Goal: Information Seeking & Learning: Find specific fact

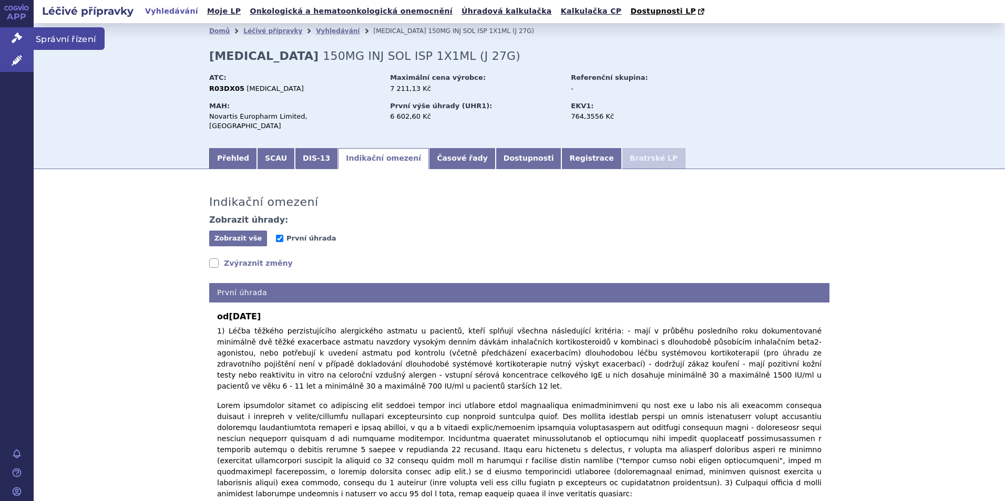
click at [15, 39] on icon at bounding box center [17, 38] width 11 height 11
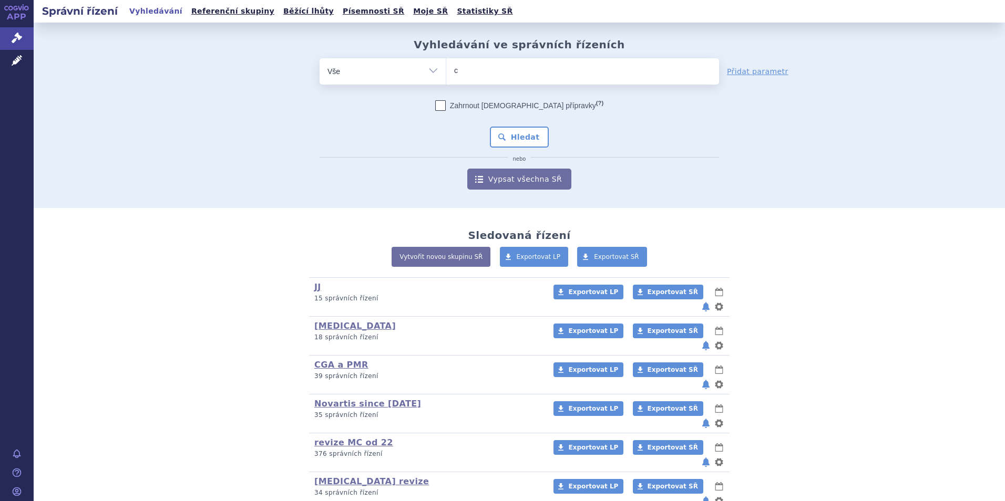
type input "ce"
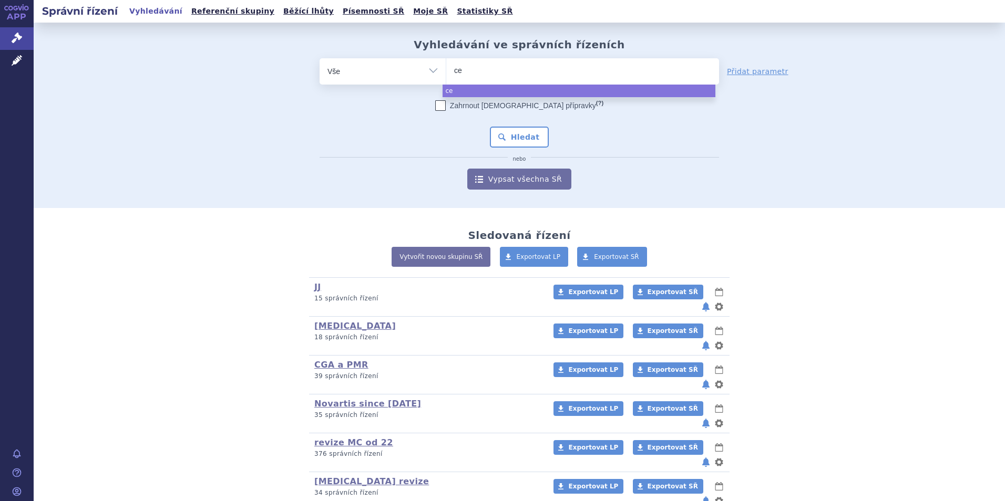
type input "cel"
type input "cell"
type input "celltr"
type input "celltri"
type input "celltrio"
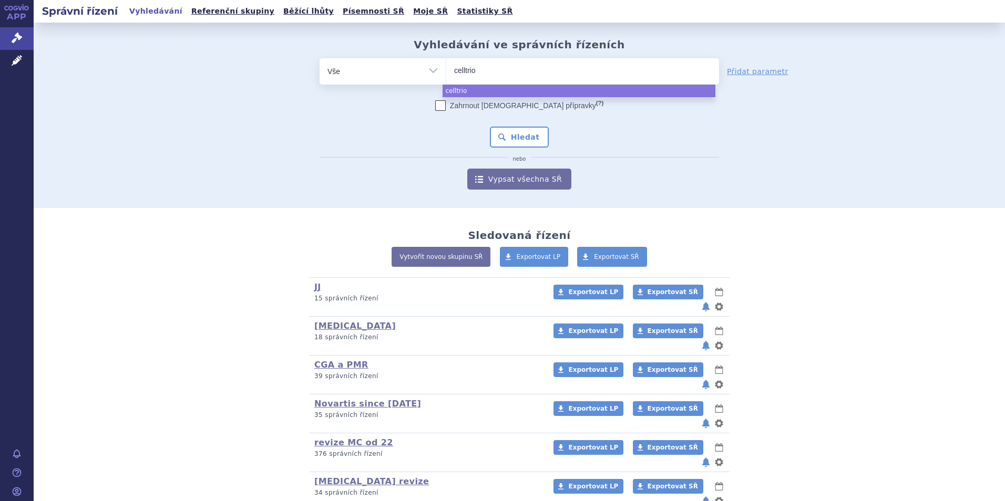
type input "celltrion"
select select "celltrion"
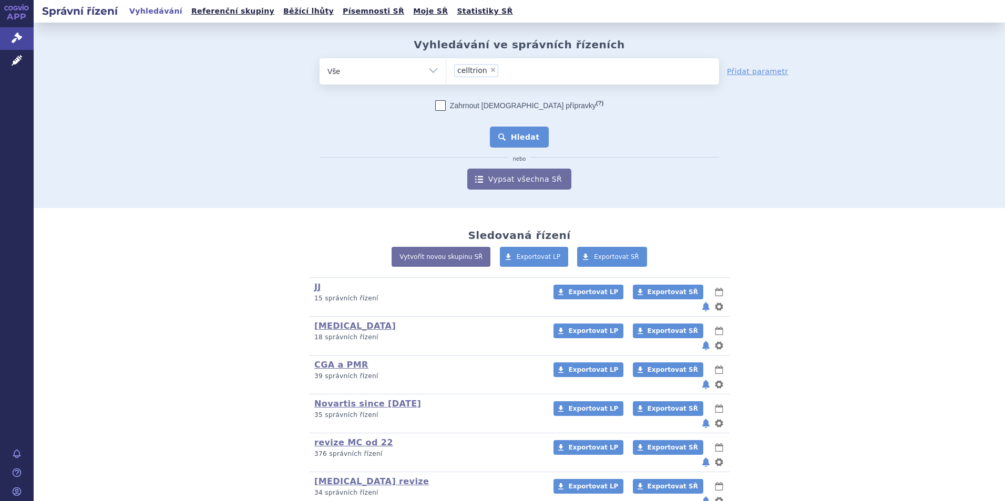
click at [505, 128] on button "Hledat" at bounding box center [519, 137] width 59 height 21
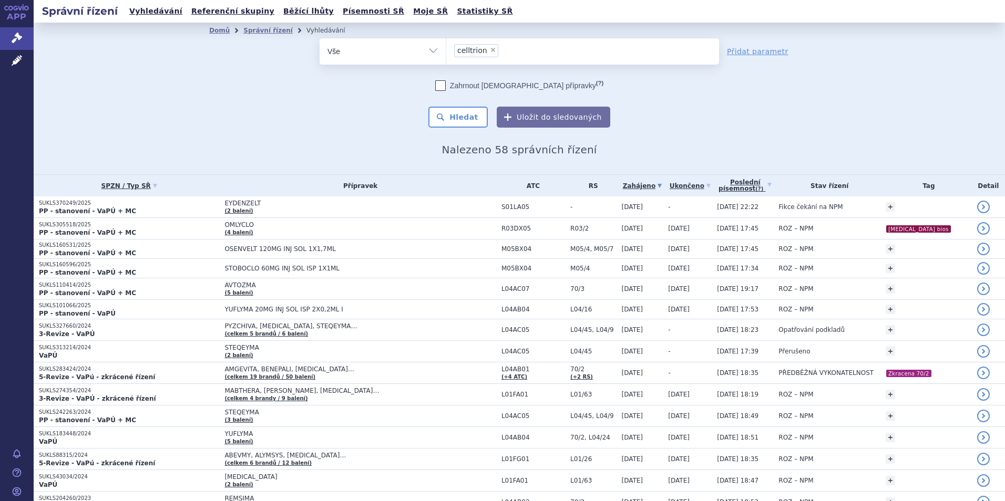
click at [396, 55] on select "Vše Spisová značka Typ SŘ Přípravek/SUKL kód Účastník/Držitel" at bounding box center [383, 50] width 126 height 24
select select "filter-participant"
click at [320, 38] on select "Vše Spisová značka Typ SŘ Přípravek/SUKL kód Účastník/Držitel" at bounding box center [383, 50] width 126 height 24
click at [507, 54] on ul at bounding box center [582, 49] width 273 height 22
click at [446, 54] on select at bounding box center [446, 51] width 1 height 26
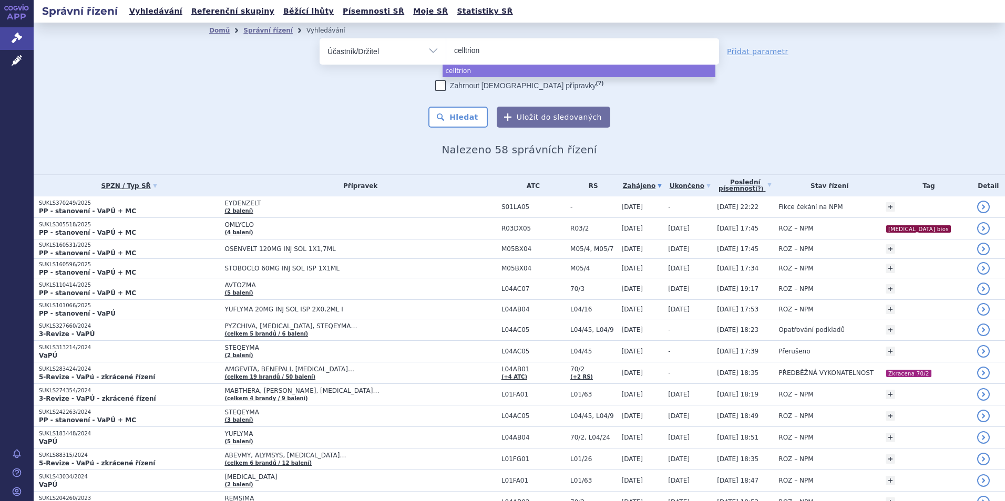
type input "celltrion"
select select "celltrion"
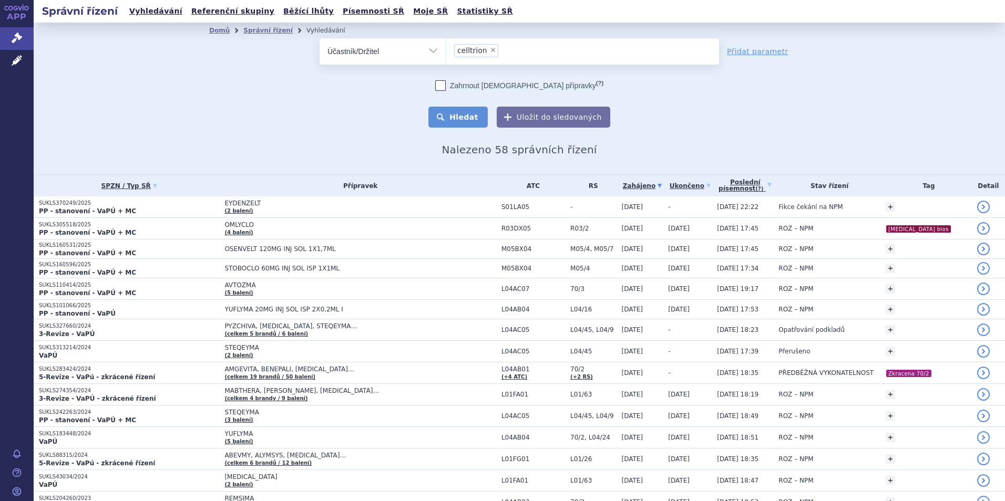
click at [475, 114] on button "Hledat" at bounding box center [457, 117] width 59 height 21
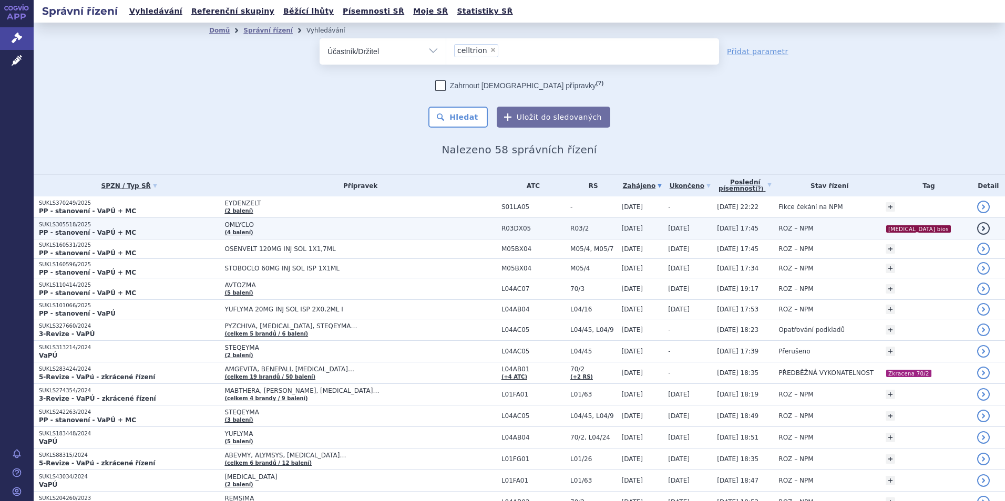
click at [267, 225] on span "OMLYCLO" at bounding box center [355, 224] width 263 height 7
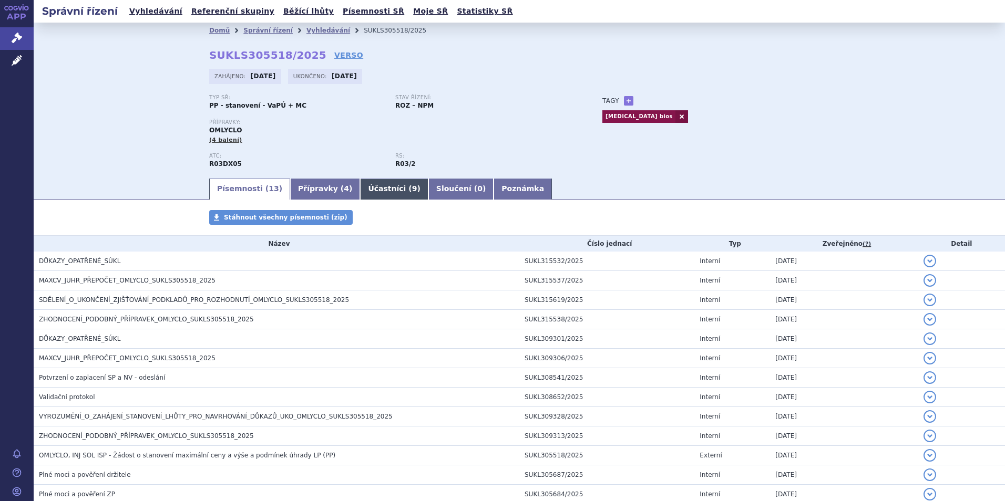
click at [366, 186] on link "Účastníci ( 9 )" at bounding box center [394, 189] width 68 height 21
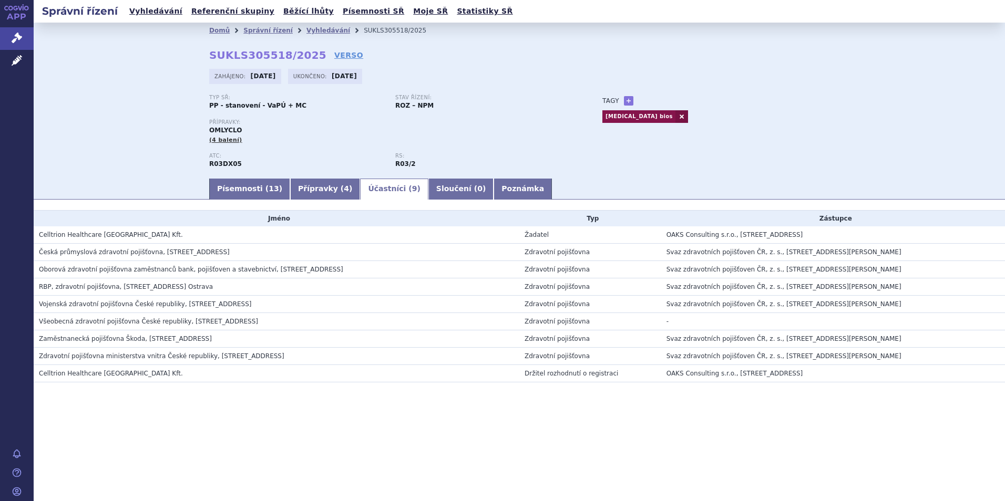
click at [105, 237] on span "Celltrion Healthcare Hungary Kft." at bounding box center [111, 234] width 144 height 7
click at [135, 237] on h3 "Celltrion Healthcare Hungary Kft." at bounding box center [279, 235] width 480 height 11
drag, startPoint x: 148, startPoint y: 234, endPoint x: 36, endPoint y: 232, distance: 112.0
click at [36, 232] on td "Celltrion Healthcare Hungary Kft." at bounding box center [277, 235] width 486 height 17
copy span "Celltrion Healthcare Hungary Kft."
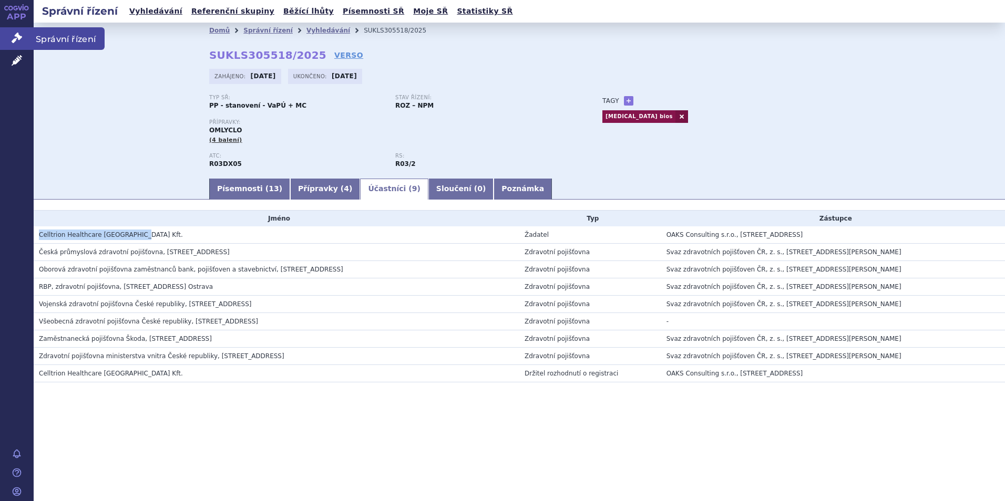
click at [32, 34] on link "Správní řízení" at bounding box center [17, 38] width 34 height 22
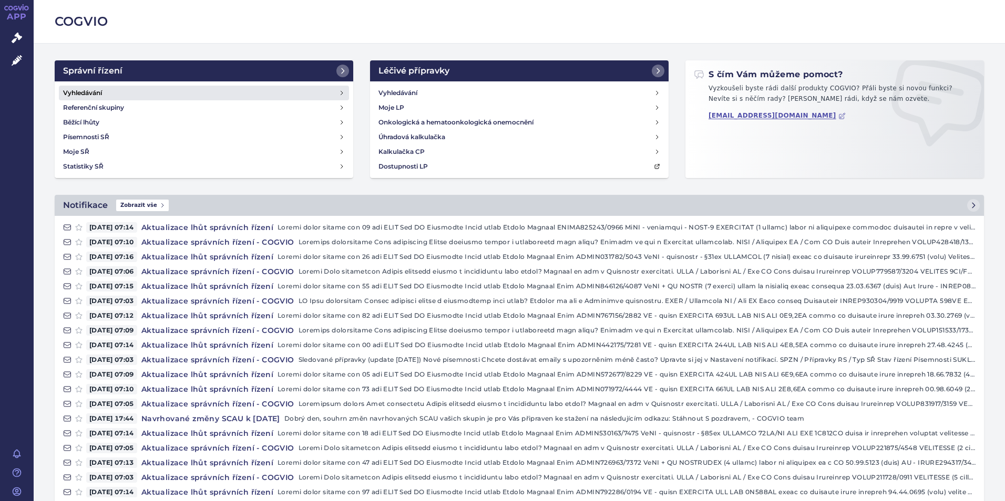
click at [126, 95] on link "Vyhledávání" at bounding box center [204, 93] width 290 height 15
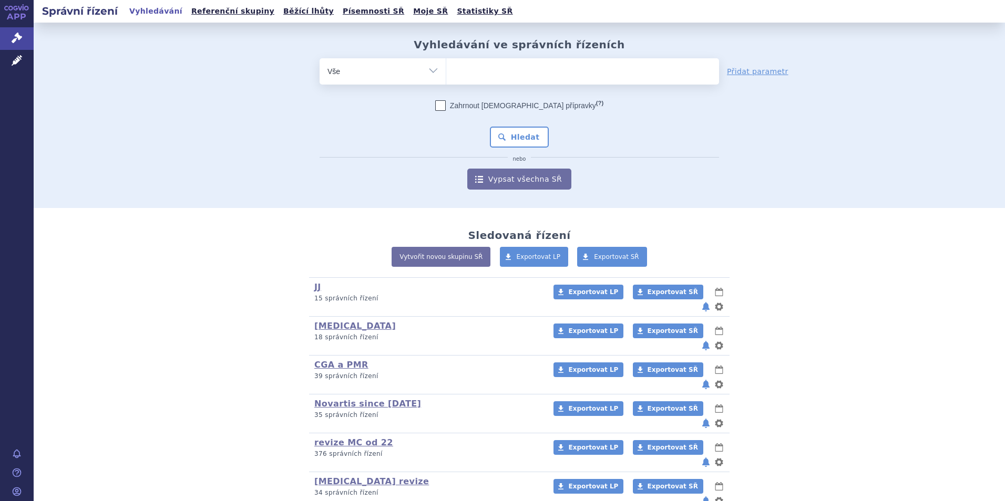
click at [479, 74] on ul at bounding box center [582, 69] width 273 height 22
click at [446, 74] on select at bounding box center [446, 71] width 1 height 26
type input "lp"
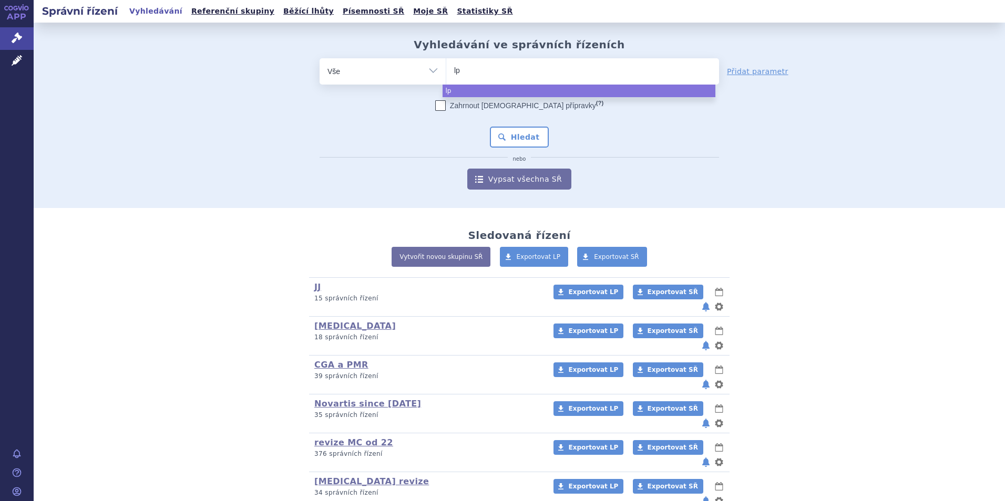
type input "lp"
type input "lp mi"
type input "lp min"
type input "lp mi"
type input "l"
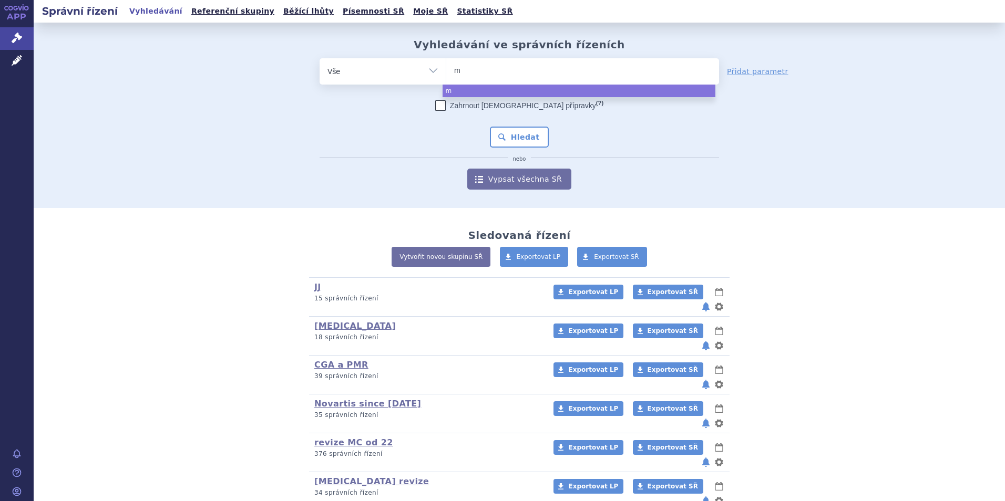
type input "mi"
type input "min"
type input "minju"
type input "minjuv"
type input "minjuvi"
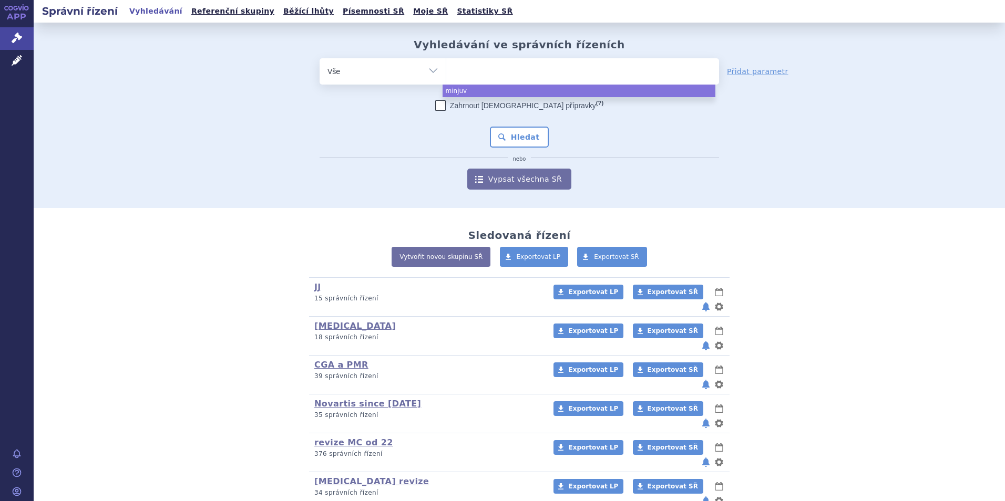
select select "minjuvi"
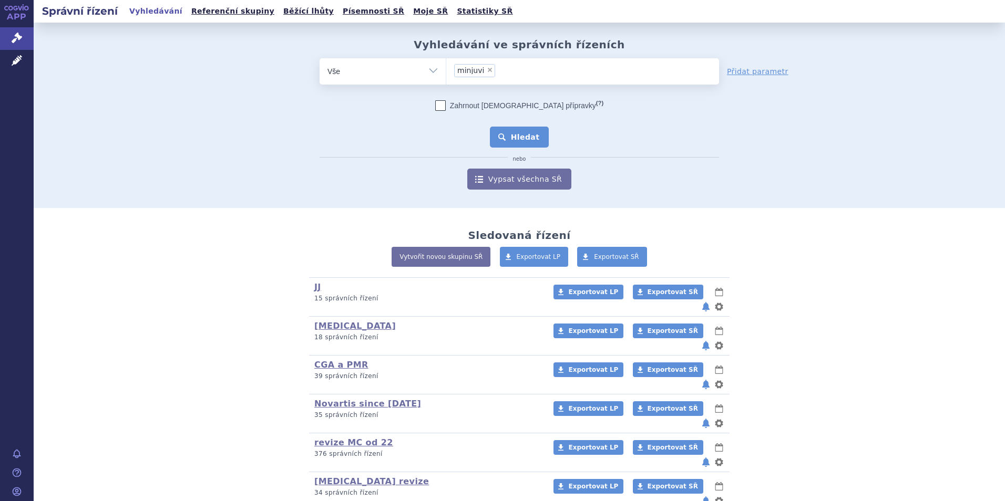
click at [494, 140] on button "Hledat" at bounding box center [519, 137] width 59 height 21
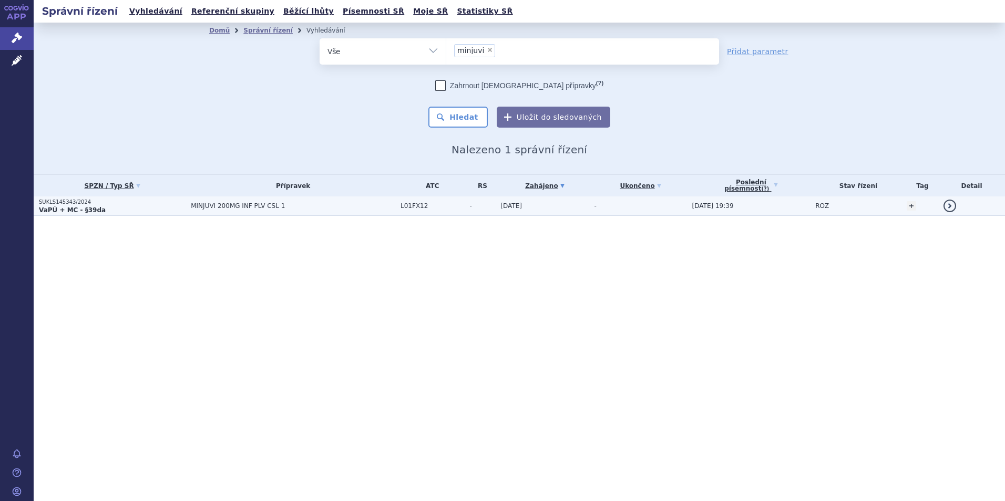
click at [121, 208] on p "VaPÚ + MC - §39da" at bounding box center [112, 210] width 147 height 8
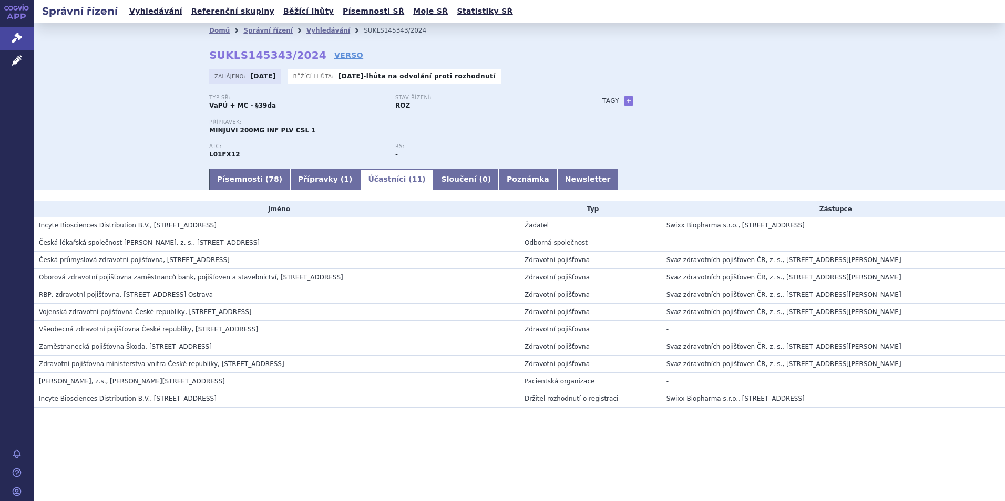
click at [712, 228] on span "Swixx Biopharma s.r.o., [STREET_ADDRESS]" at bounding box center [736, 225] width 138 height 7
drag, startPoint x: 712, startPoint y: 228, endPoint x: 680, endPoint y: 226, distance: 32.7
click at [680, 226] on span "Swixx Biopharma s.r.o., [STREET_ADDRESS]" at bounding box center [736, 225] width 138 height 7
click at [236, 172] on link "Písemnosti ( 78 )" at bounding box center [249, 179] width 81 height 21
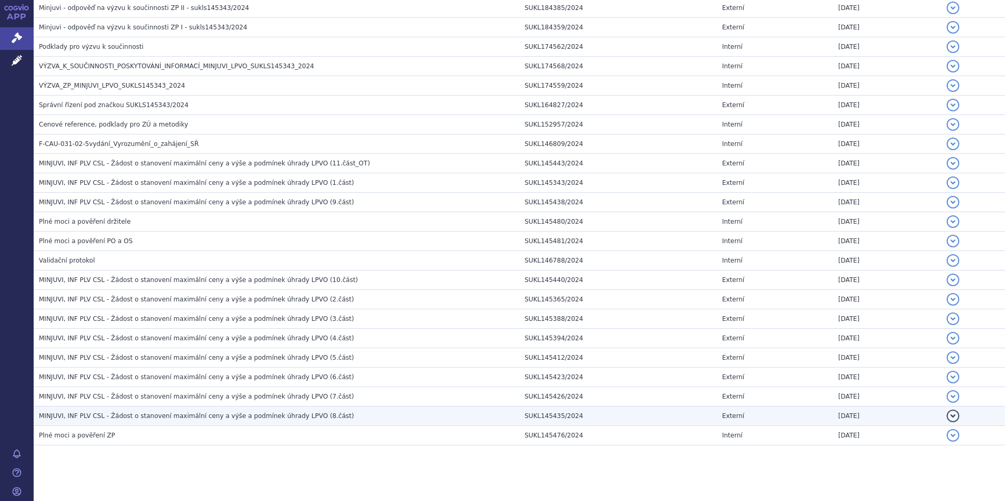
scroll to position [1314, 0]
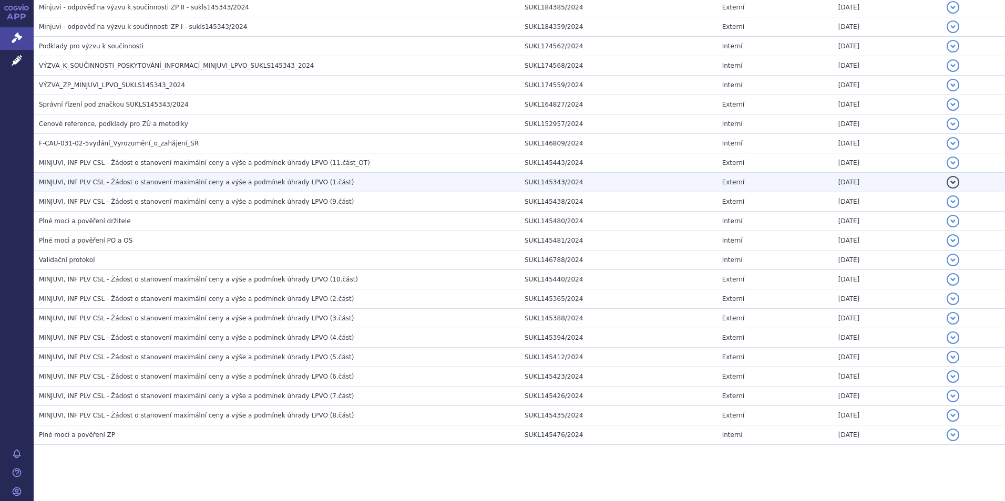
click at [156, 185] on span "MINJUVI, INF PLV CSL - Žádost o stanovení maximální ceny a výše a podmínek úhra…" at bounding box center [196, 182] width 315 height 7
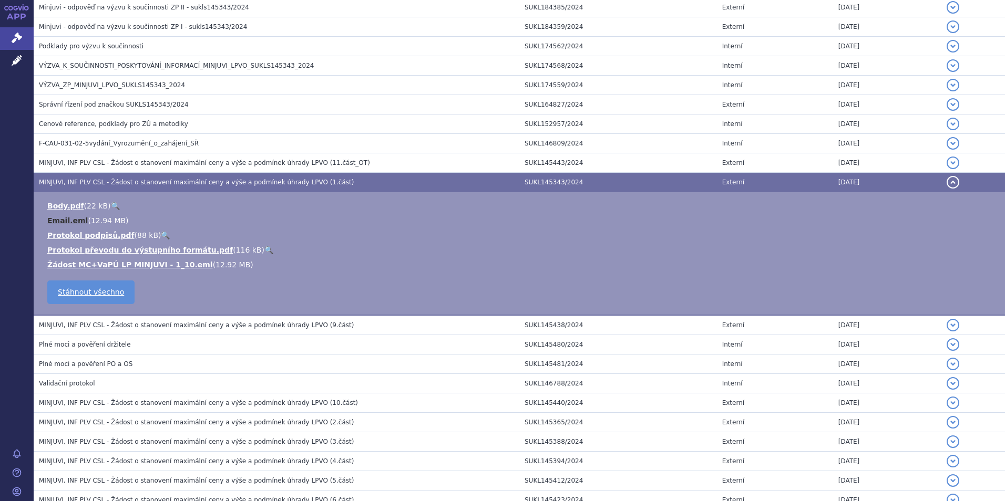
click at [66, 219] on link "Email.eml" at bounding box center [67, 221] width 40 height 8
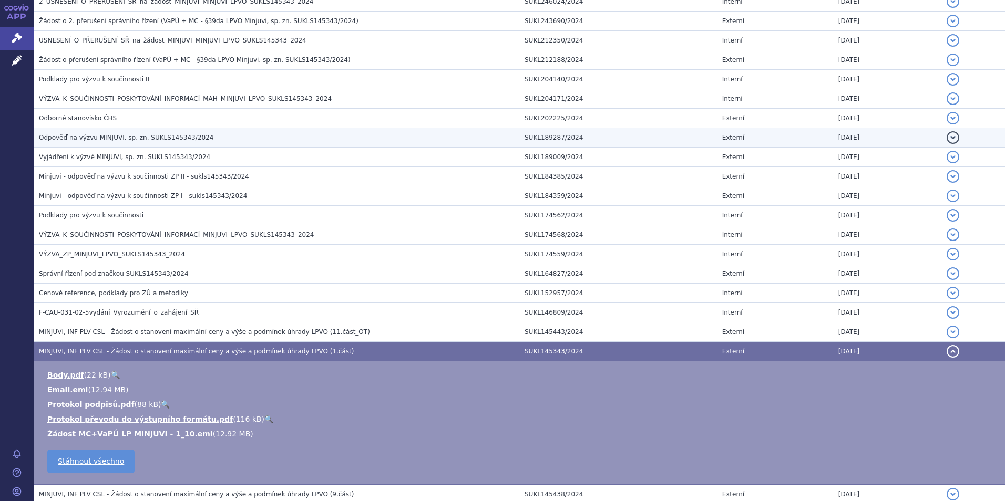
scroll to position [1051, 0]
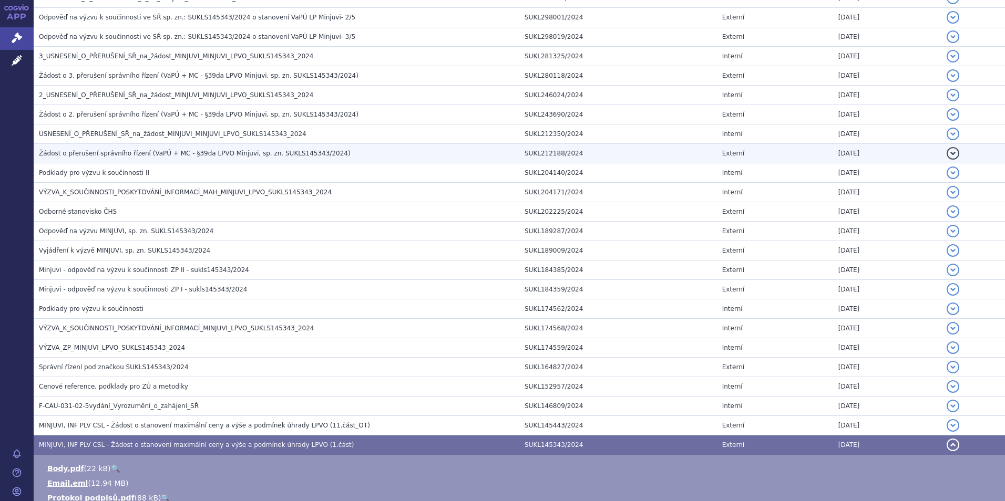
click at [116, 155] on span "Žádost o přerušení správního řízení (VaPÚ + MC - §39da LPVO Minjuvi, sp. zn. SU…" at bounding box center [195, 153] width 312 height 7
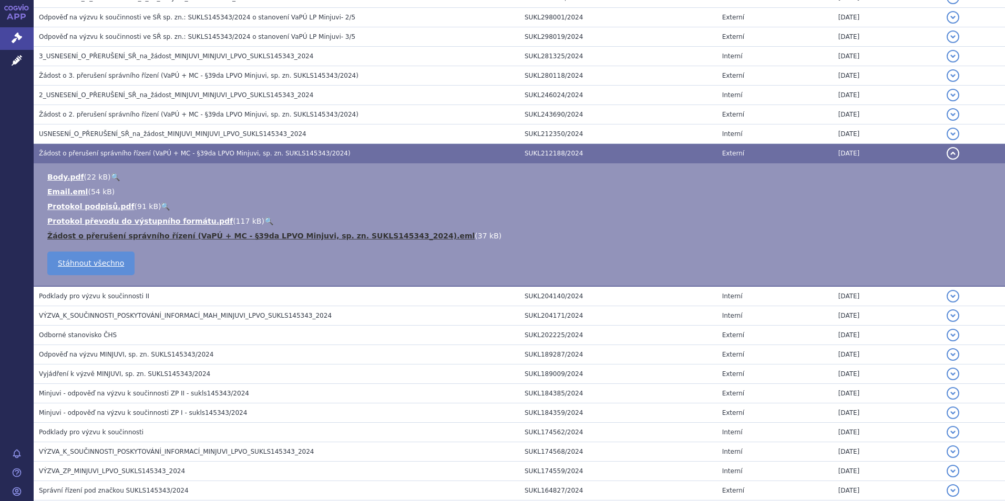
click at [91, 233] on link "Žádost o přerušení správního řízení (VaPÚ + MC - §39da LPVO Minjuvi, sp. zn. SU…" at bounding box center [260, 236] width 427 height 8
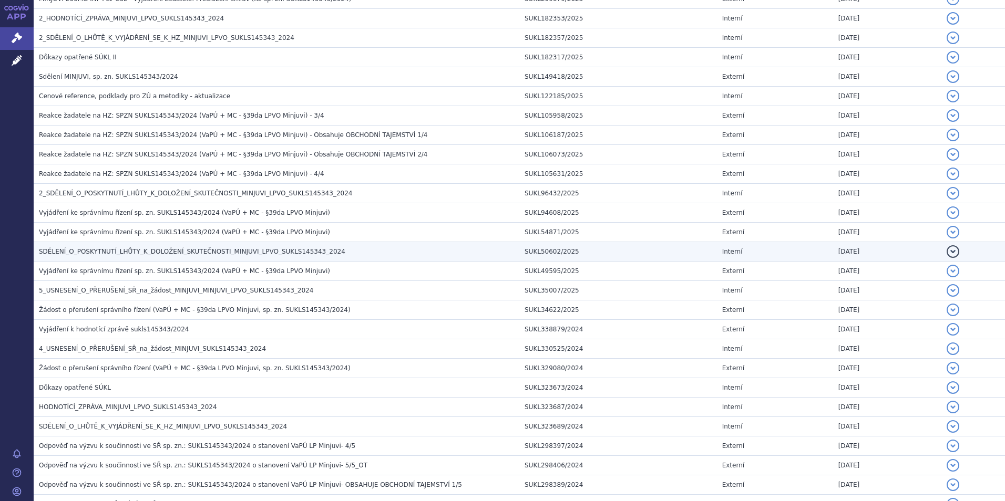
scroll to position [421, 0]
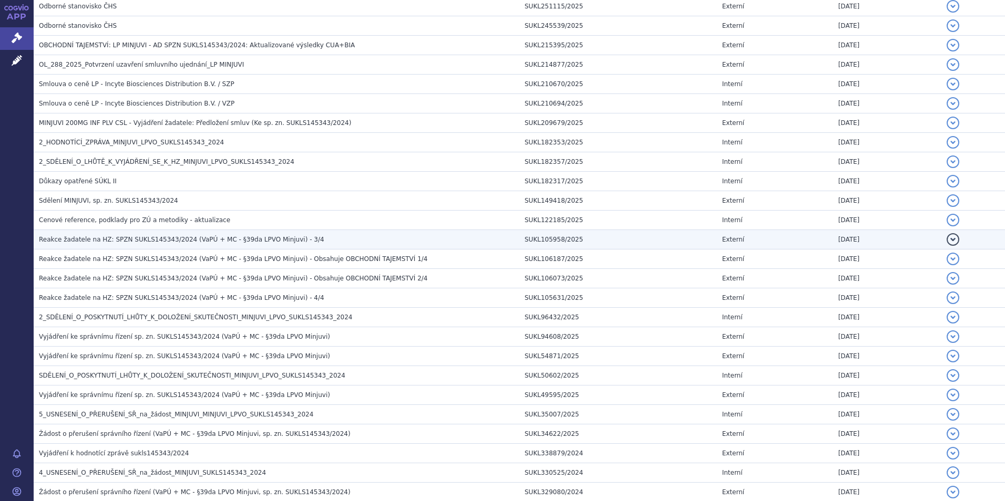
click at [170, 246] on td "Reakce žadatele na HZ: SPZN SUKLS145343/2024 (VaPÚ + MC - §39da LPVO Minjuvi) -…" at bounding box center [277, 239] width 486 height 19
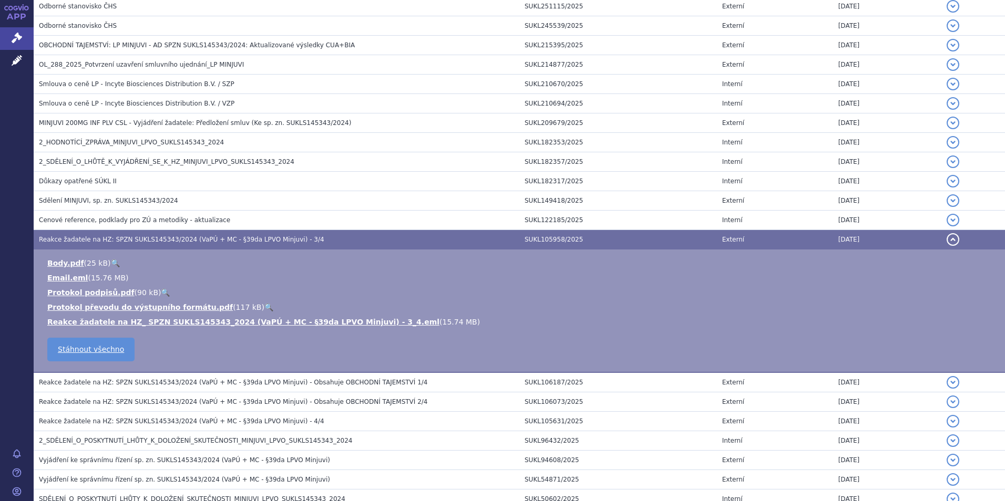
click at [185, 237] on span "Reakce žadatele na HZ: SPZN SUKLS145343/2024 (VaPÚ + MC - §39da LPVO Minjuvi) -…" at bounding box center [181, 239] width 285 height 7
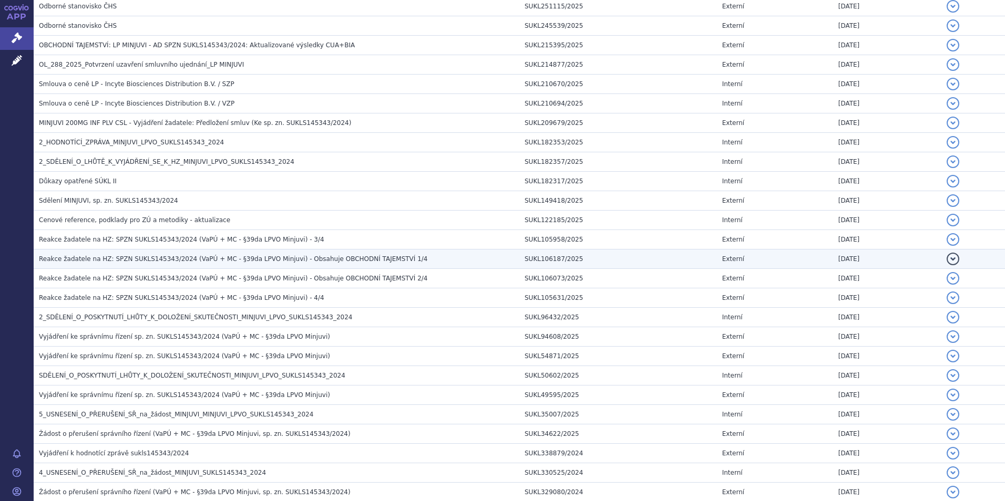
click at [233, 265] on td "Reakce žadatele na HZ: SPZN SUKLS145343/2024 (VaPÚ + MC - §39da LPVO Minjuvi) -…" at bounding box center [277, 259] width 486 height 19
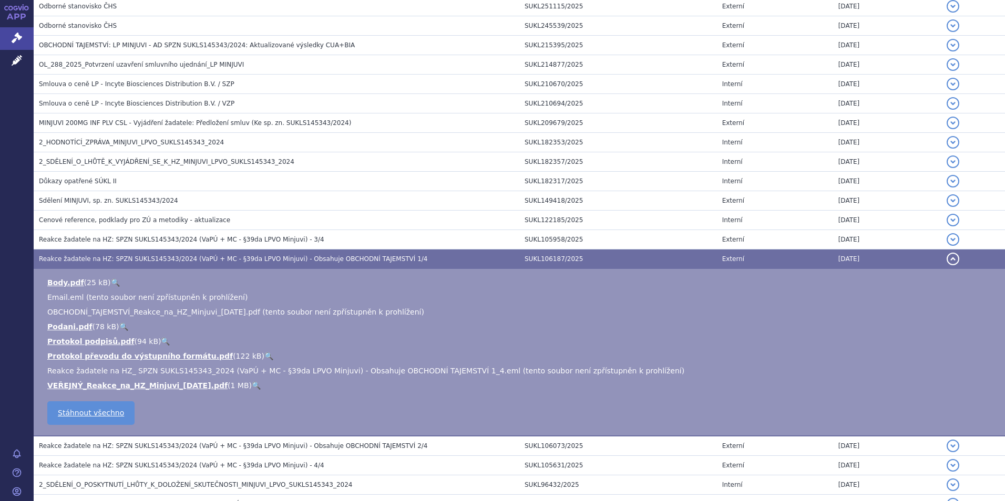
drag, startPoint x: 233, startPoint y: 265, endPoint x: 206, endPoint y: 326, distance: 66.8
drag, startPoint x: 206, startPoint y: 326, endPoint x: 171, endPoint y: 388, distance: 71.5
click at [171, 388] on link "VEŘEJNÝ_Reakce_na_HZ_Minjuvi_[DATE].pdf" at bounding box center [137, 386] width 180 height 8
